Goal: Transaction & Acquisition: Purchase product/service

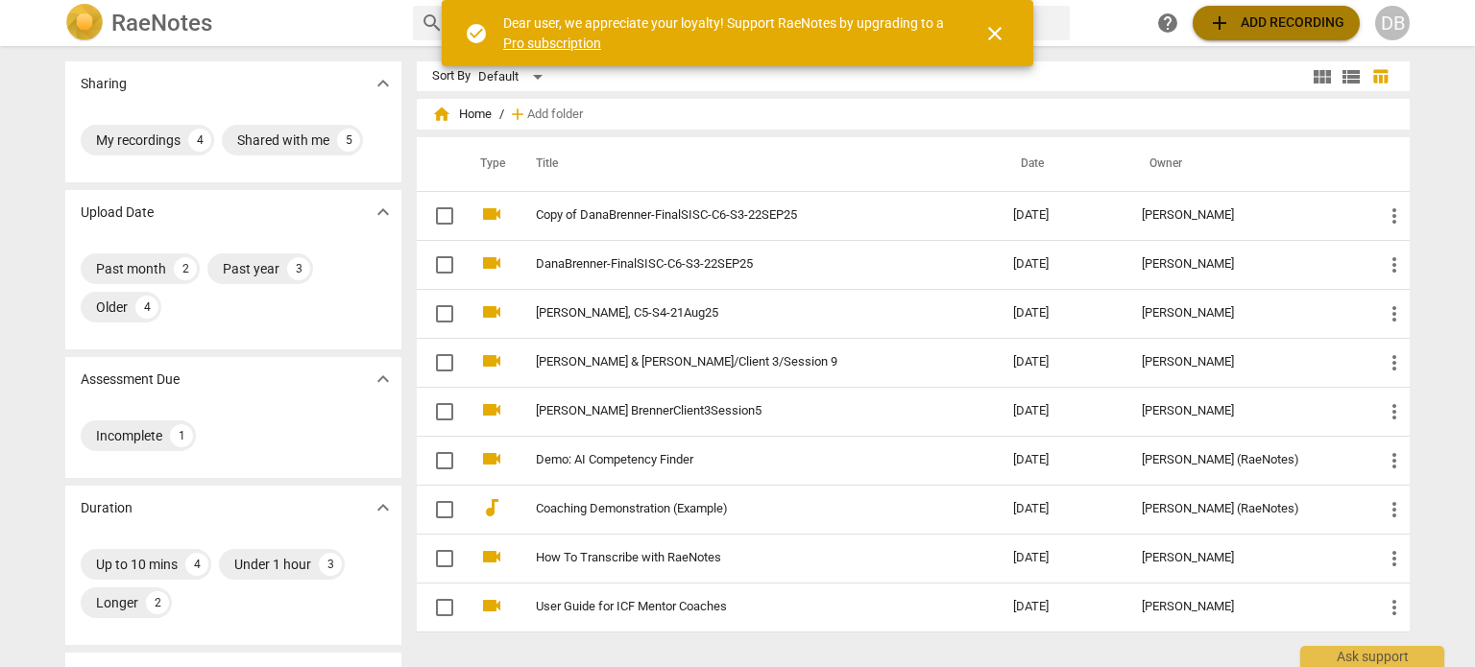
click at [1237, 19] on span "add Add recording" at bounding box center [1276, 23] width 136 height 23
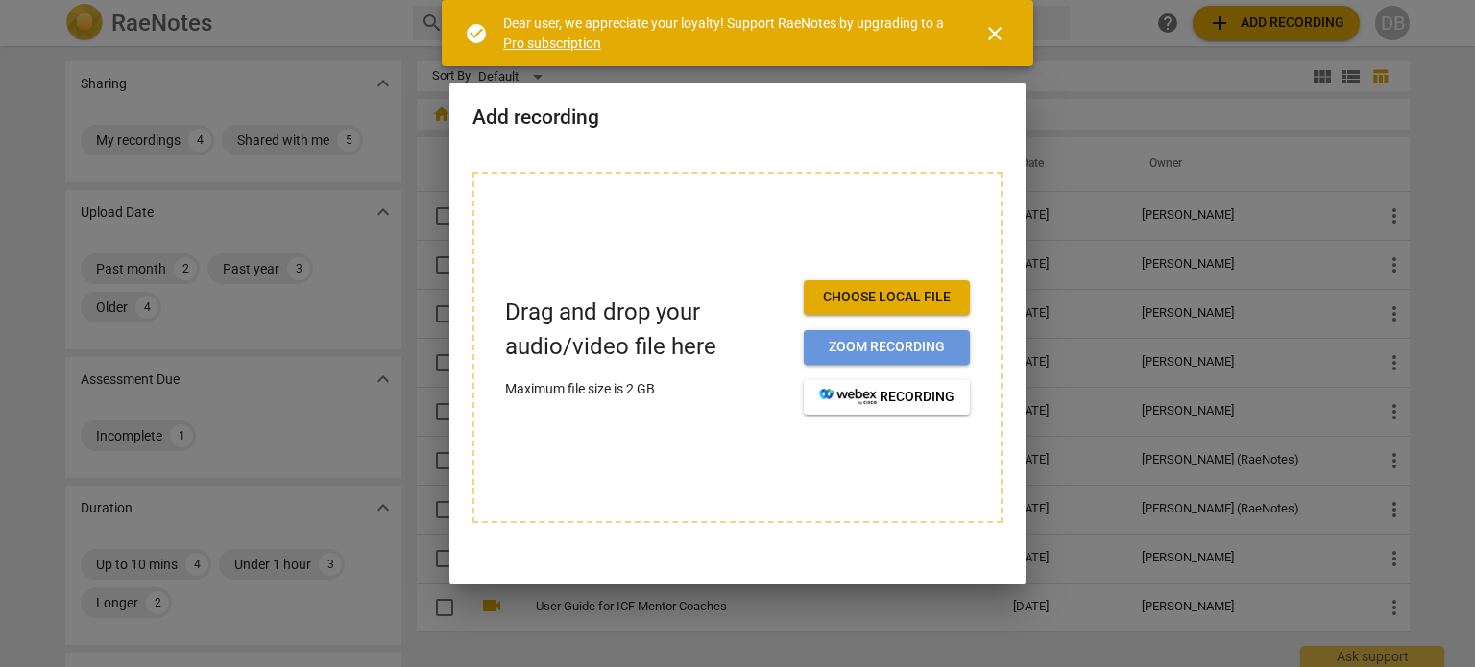
click at [812, 350] on button "Zoom recording" at bounding box center [887, 347] width 166 height 35
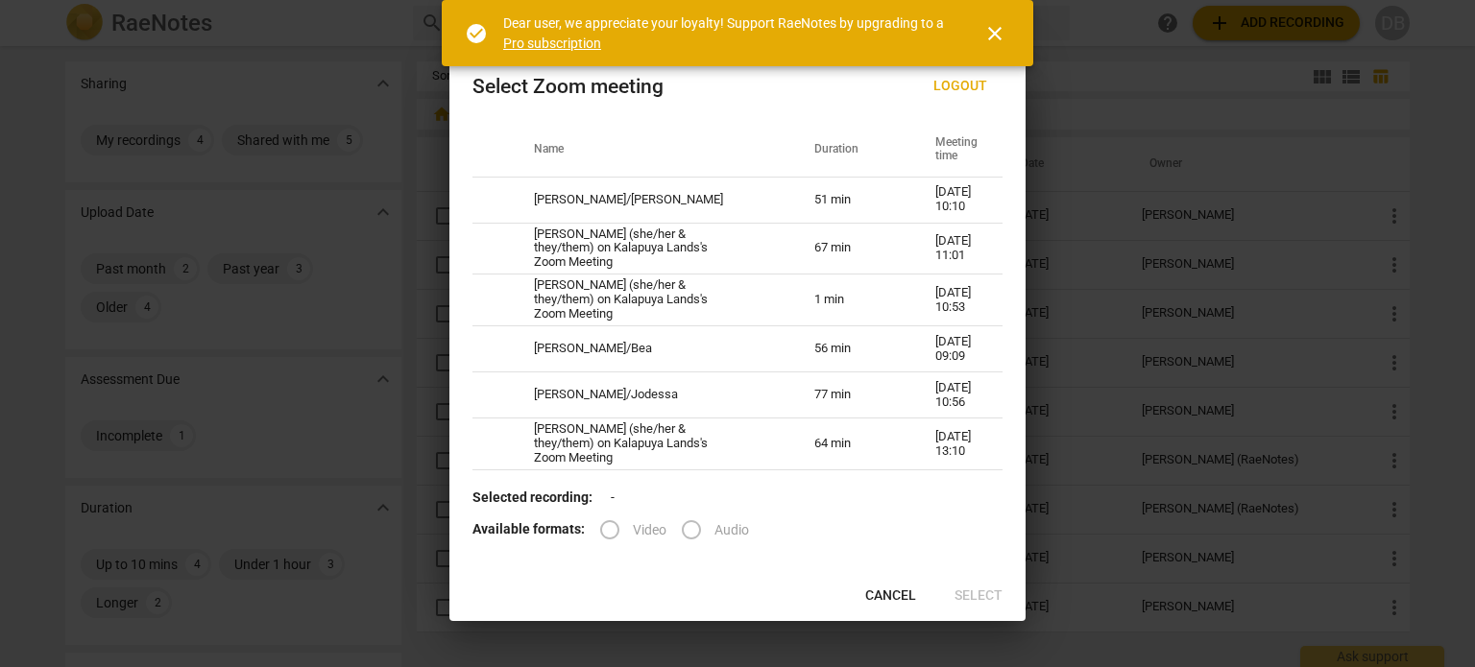
click at [995, 32] on span "close" at bounding box center [994, 33] width 23 height 23
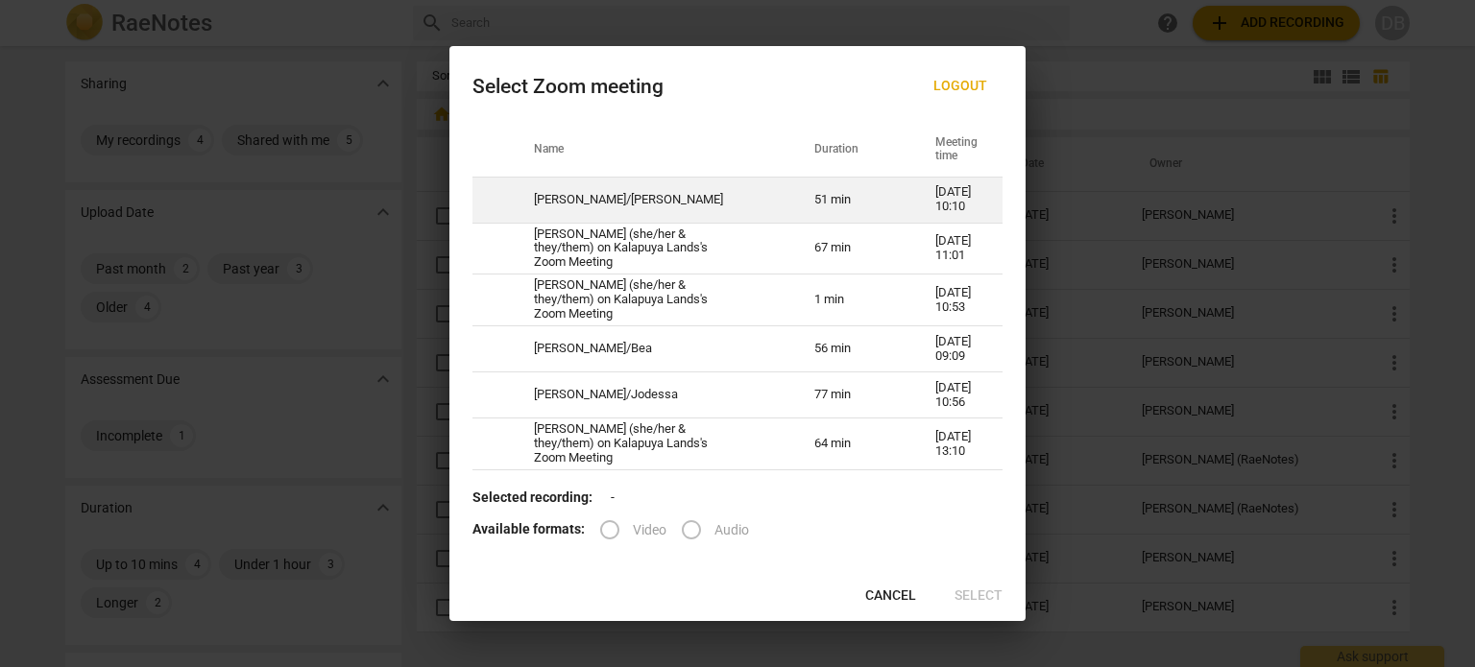
click at [882, 218] on td "51 min" at bounding box center [851, 200] width 121 height 46
radio input "true"
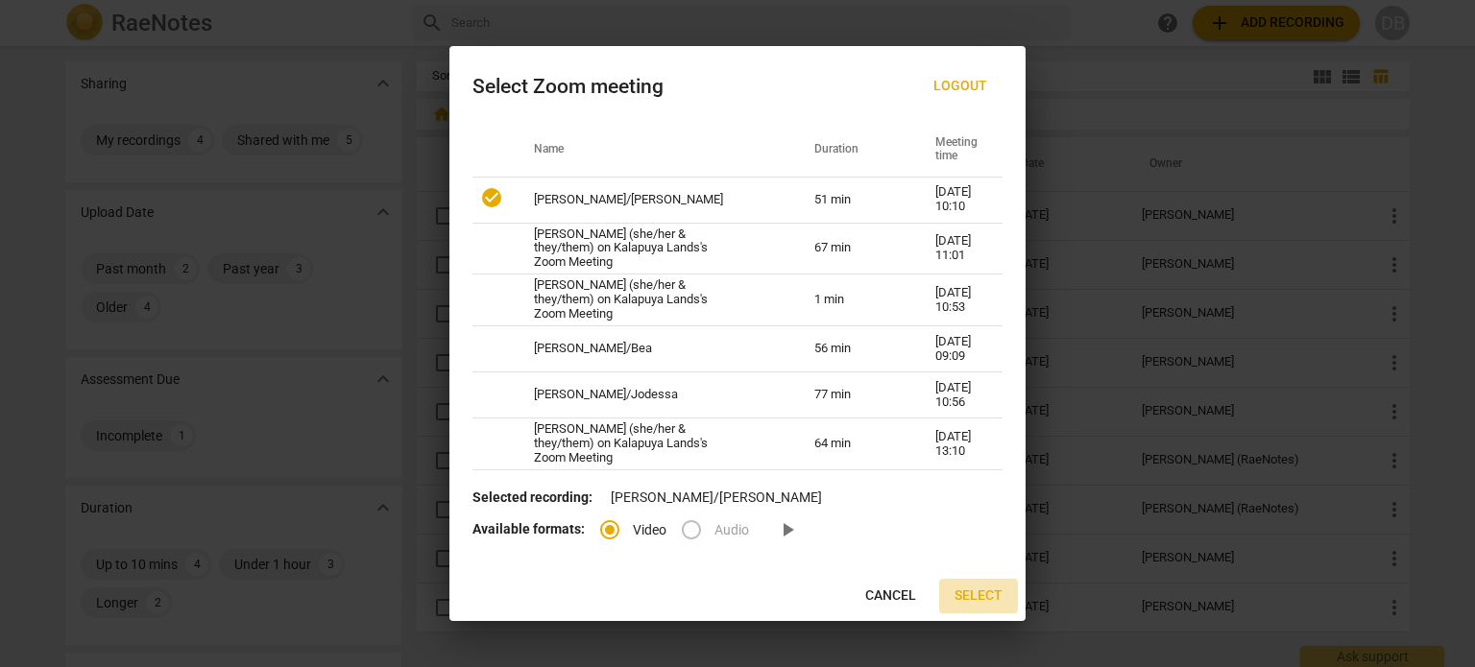
click at [968, 597] on span "Select" at bounding box center [979, 596] width 48 height 19
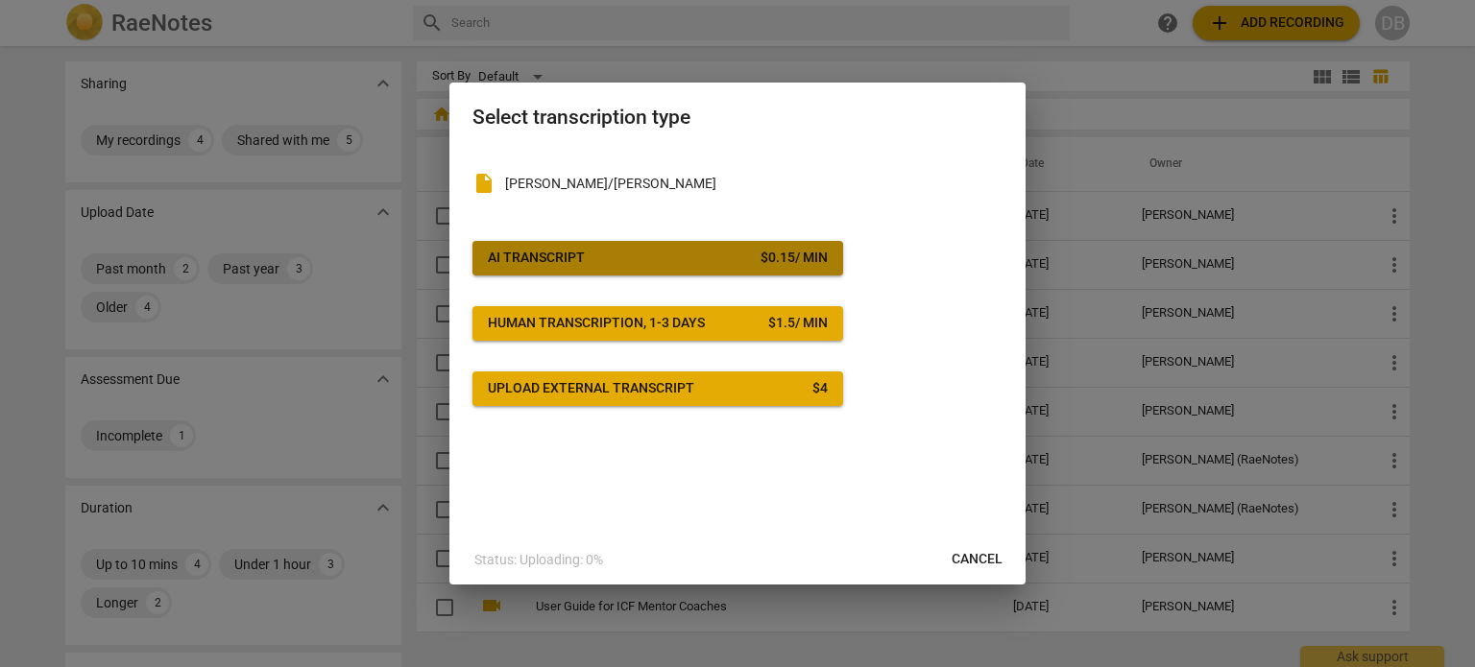
click at [796, 261] on div "$ 0.15 / min" at bounding box center [794, 258] width 67 height 19
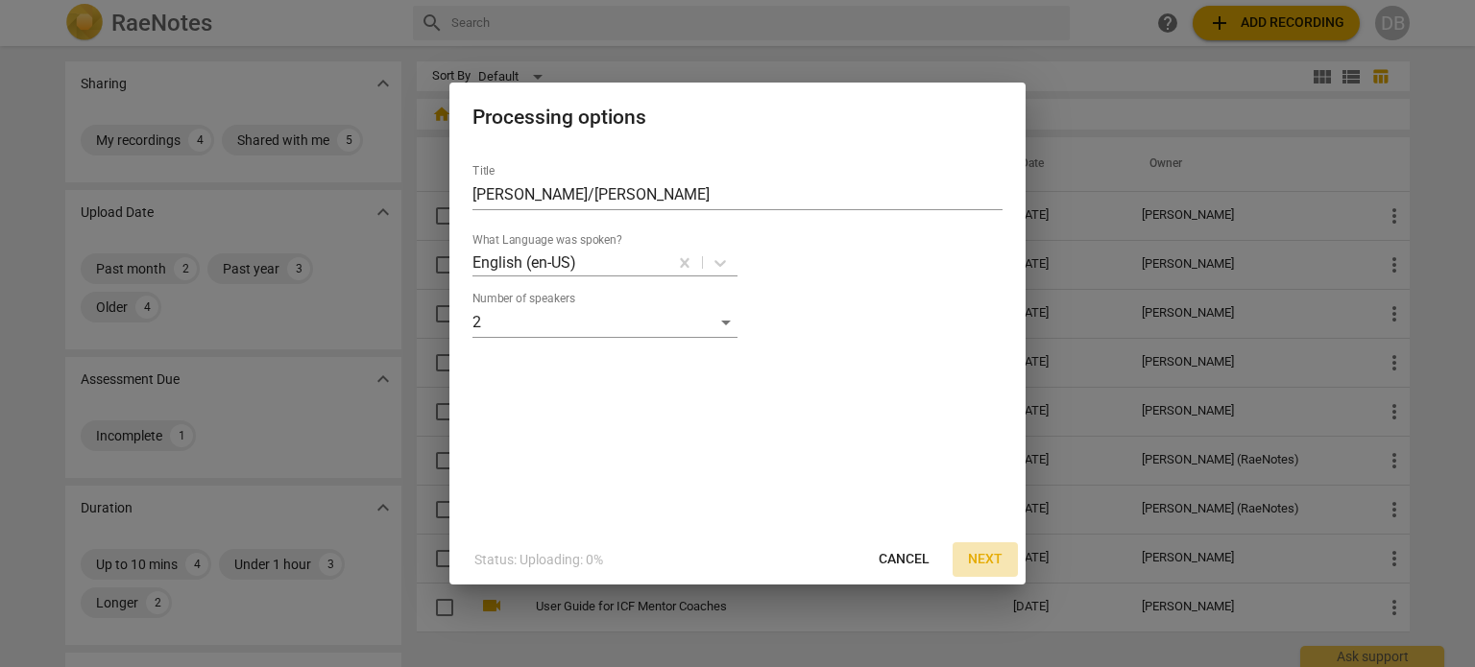
click at [978, 552] on span "Next" at bounding box center [985, 559] width 35 height 19
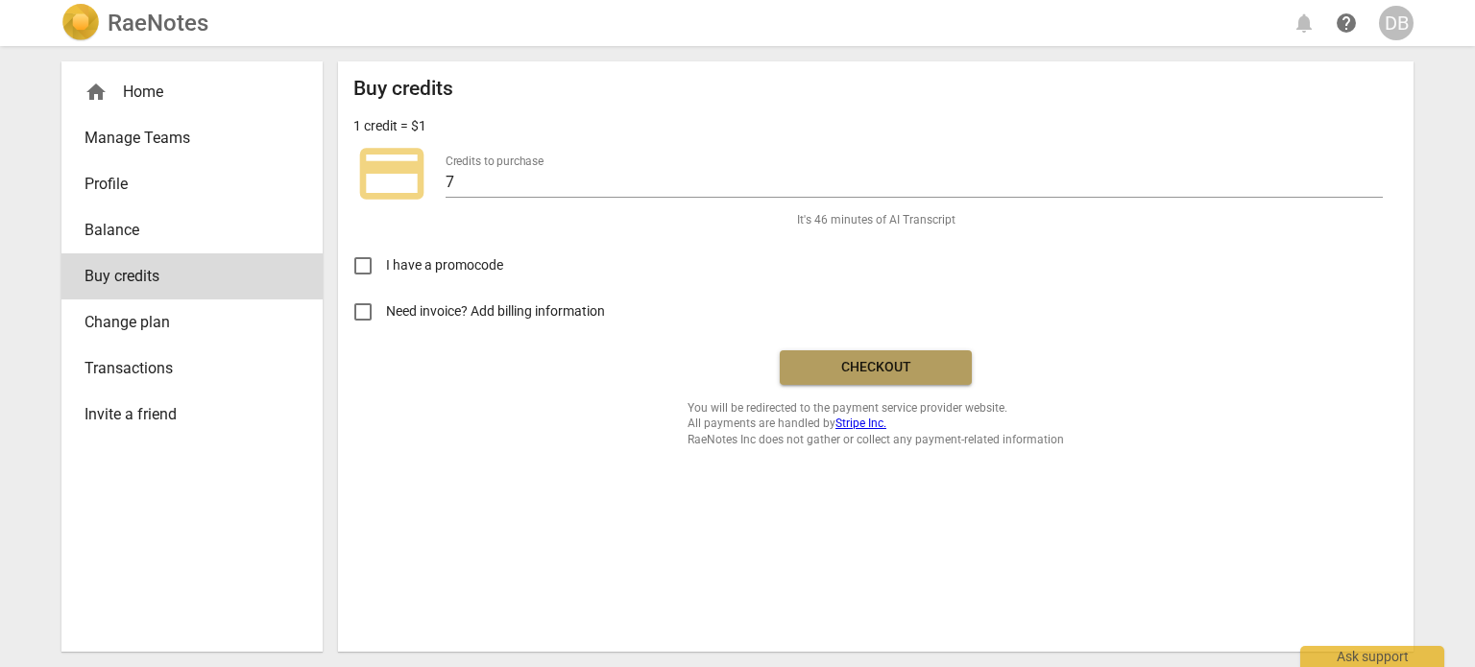
click at [872, 373] on span "Checkout" at bounding box center [875, 367] width 161 height 19
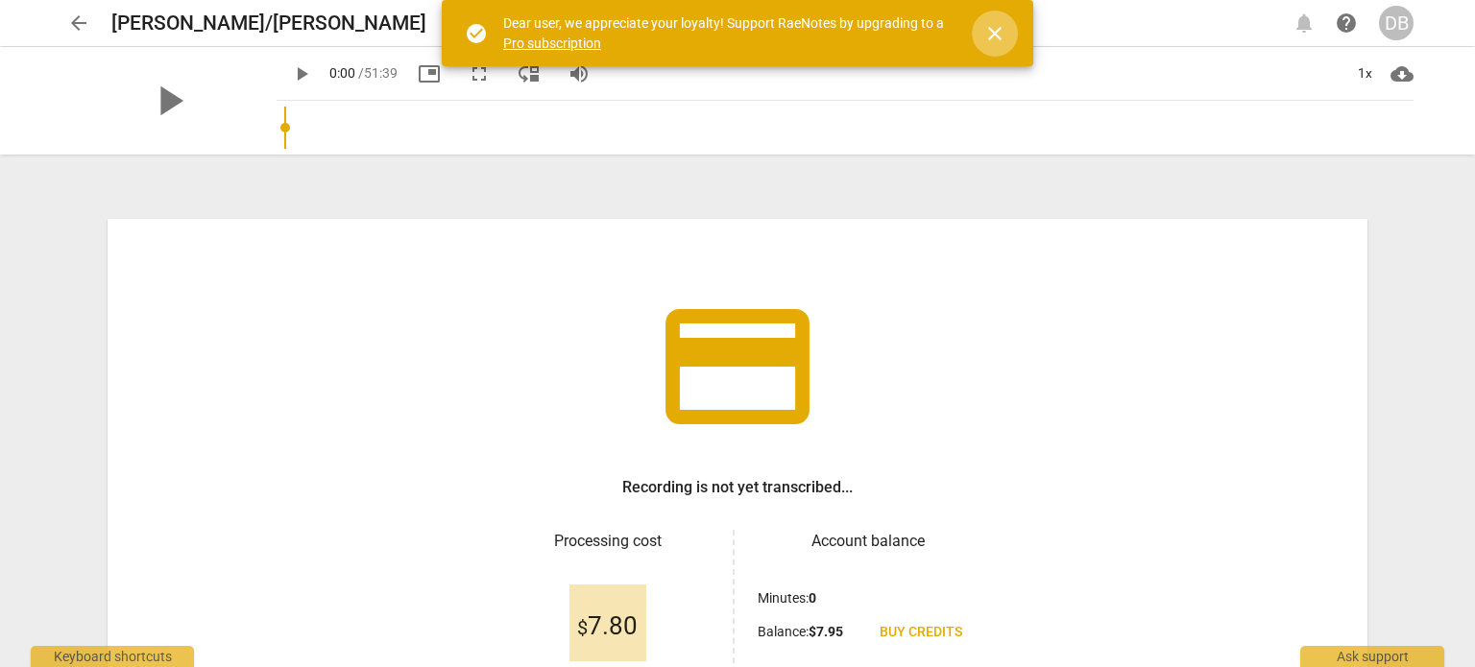
click at [987, 36] on span "close" at bounding box center [994, 33] width 23 height 23
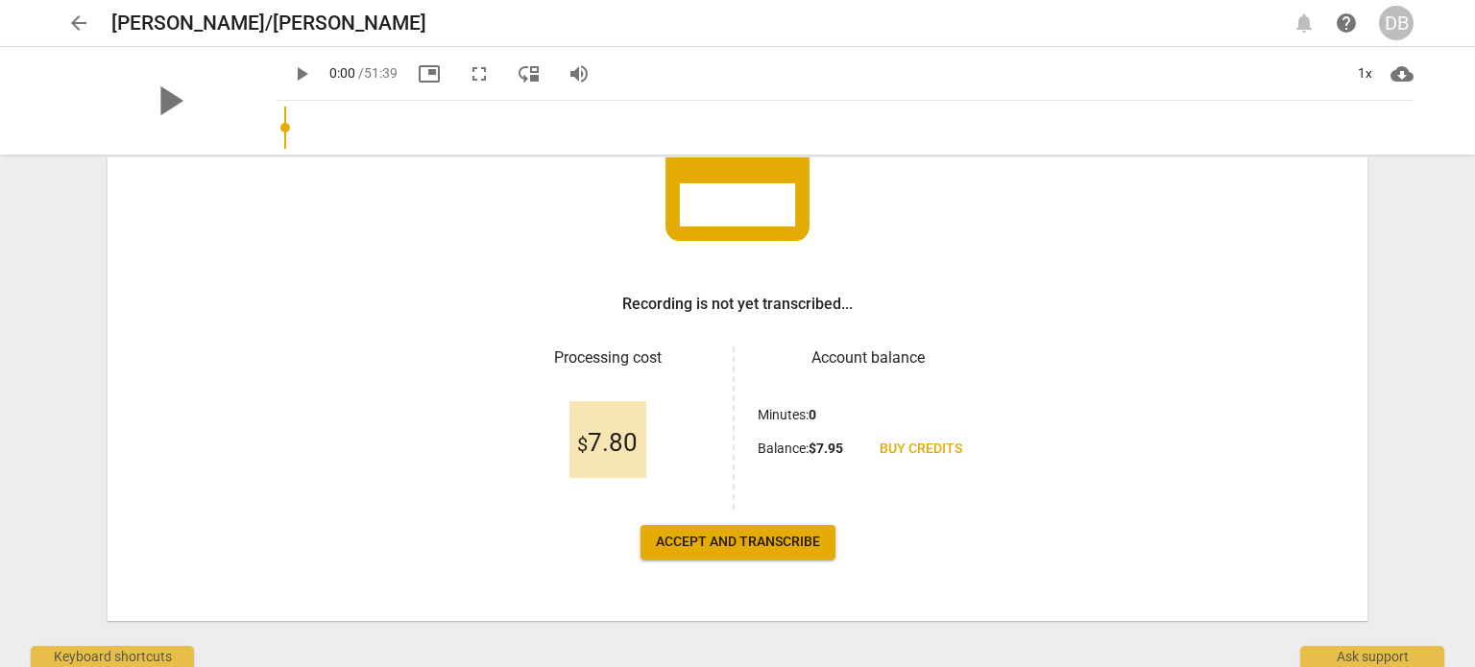
scroll to position [199, 0]
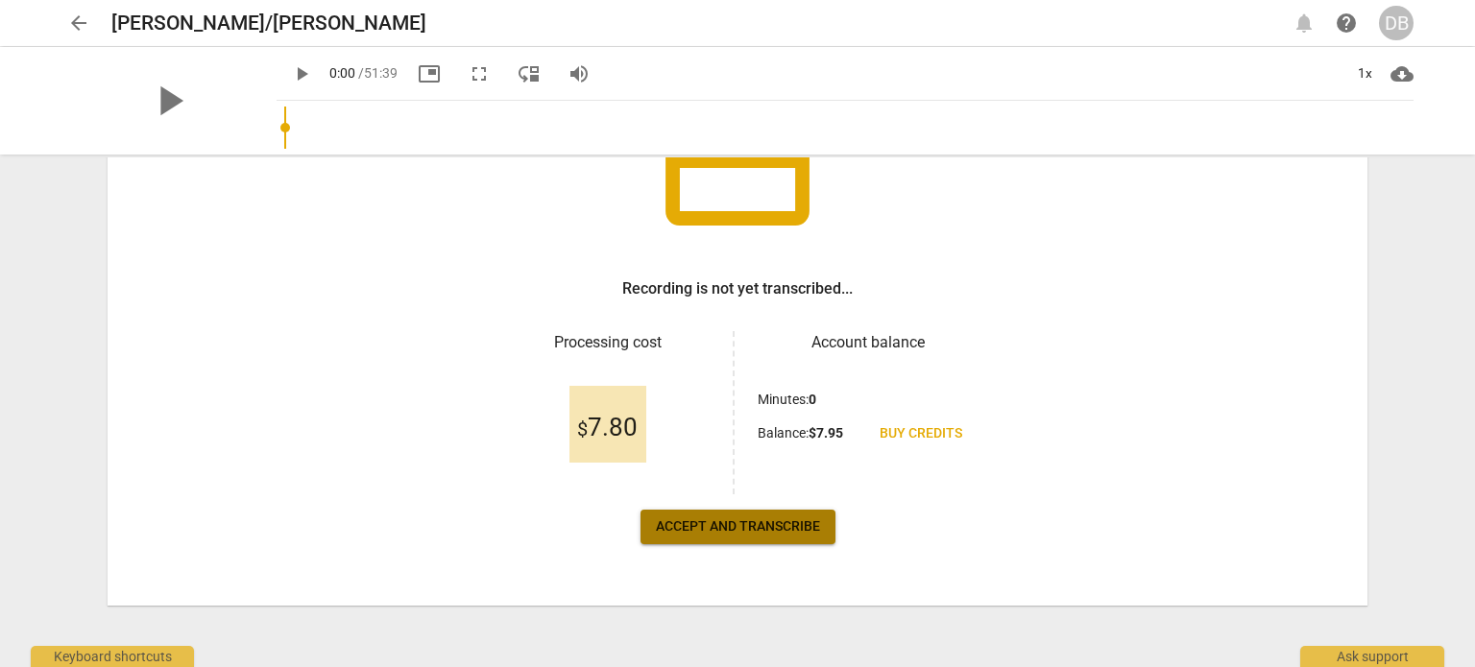
click at [722, 521] on span "Accept and transcribe" at bounding box center [738, 527] width 164 height 19
